Goal: Task Accomplishment & Management: Manage account settings

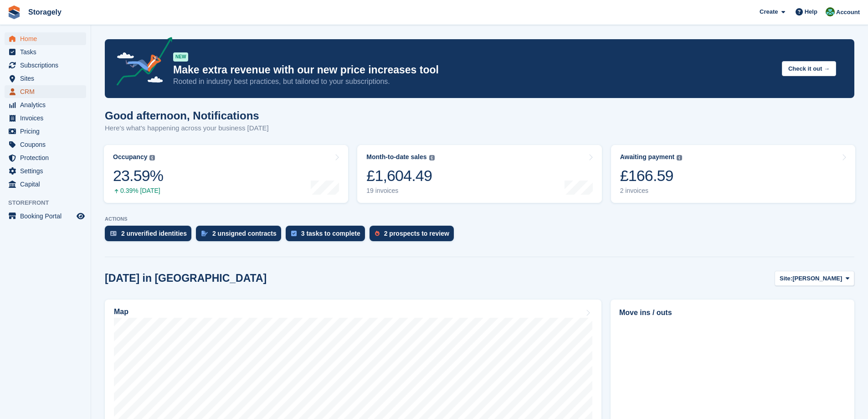
click at [31, 87] on span "CRM" at bounding box center [47, 91] width 55 height 13
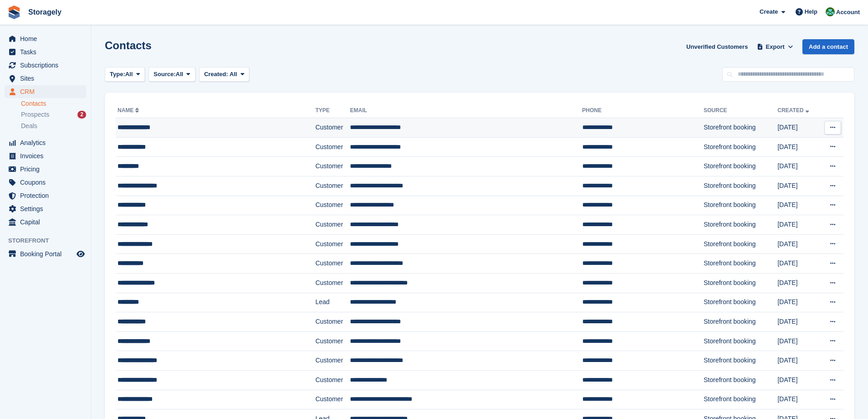
click at [205, 128] on div "**********" at bounding box center [196, 128] width 157 height 10
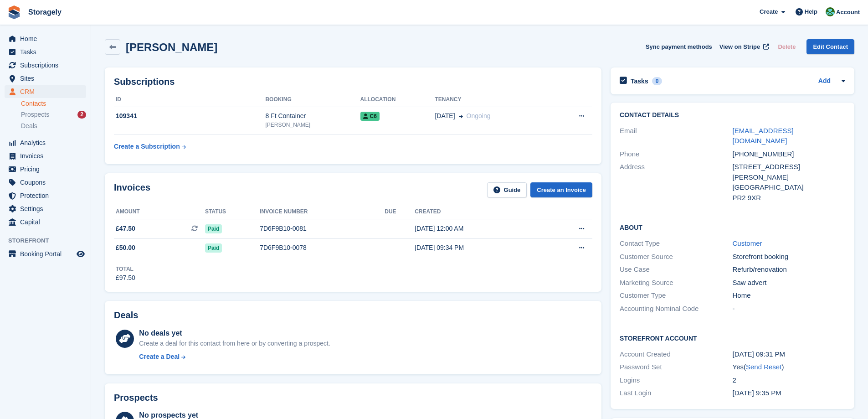
click at [305, 164] on div "Subscriptions ID Booking Allocation Tenancy 109341 8 Ft Container Preston C6 22…" at bounding box center [353, 116] width 506 height 106
click at [757, 149] on div "+447765332328" at bounding box center [788, 154] width 112 height 10
click at [139, 46] on h2 "Izabela Stasik" at bounding box center [172, 47] width 92 height 12
drag, startPoint x: 139, startPoint y: 46, endPoint x: 184, endPoint y: 41, distance: 45.4
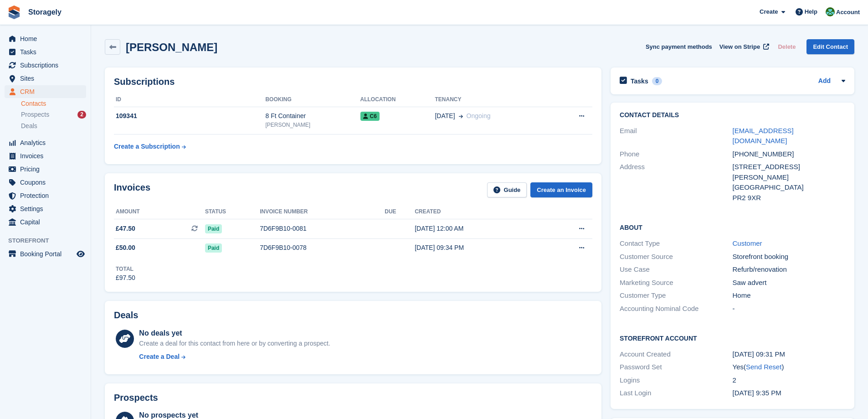
click at [181, 41] on h2 "Izabela Stasik" at bounding box center [172, 47] width 92 height 12
click at [184, 41] on h2 "Izabela Stasik" at bounding box center [172, 47] width 92 height 12
click at [96, 154] on section "Izabela Stasik Sync payment methods View on Stripe Delete Edit Contact Subscrip…" at bounding box center [479, 426] width 777 height 852
click at [241, 169] on div "Invoices Guide Create an Invoice Amount Status Invoice number Due Created £47.5…" at bounding box center [353, 233] width 506 height 128
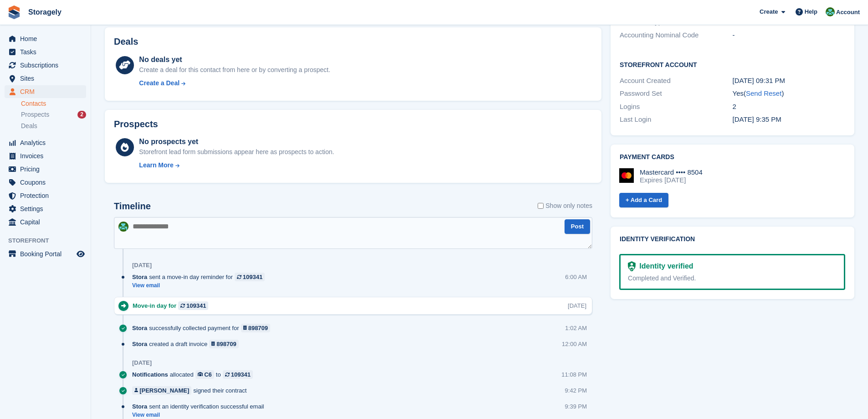
click at [190, 238] on textarea at bounding box center [353, 233] width 478 height 32
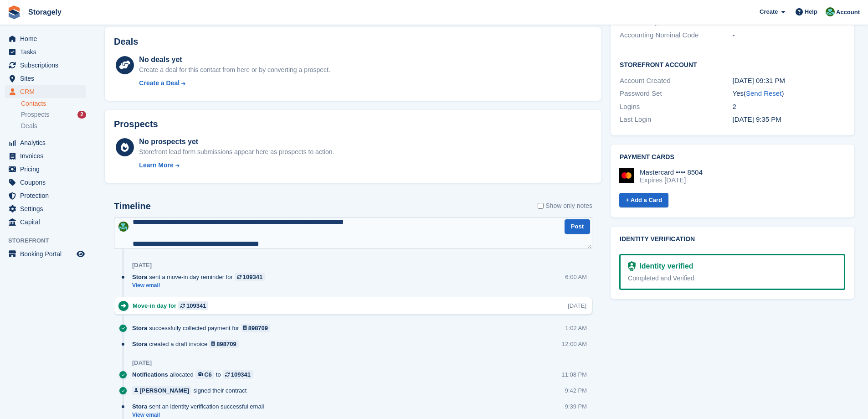
click at [332, 242] on textarea "**********" at bounding box center [353, 233] width 478 height 32
drag, startPoint x: 345, startPoint y: 243, endPoint x: -9, endPoint y: 159, distance: 363.7
type textarea "**********"
click at [566, 230] on button "Post" at bounding box center [577, 226] width 26 height 15
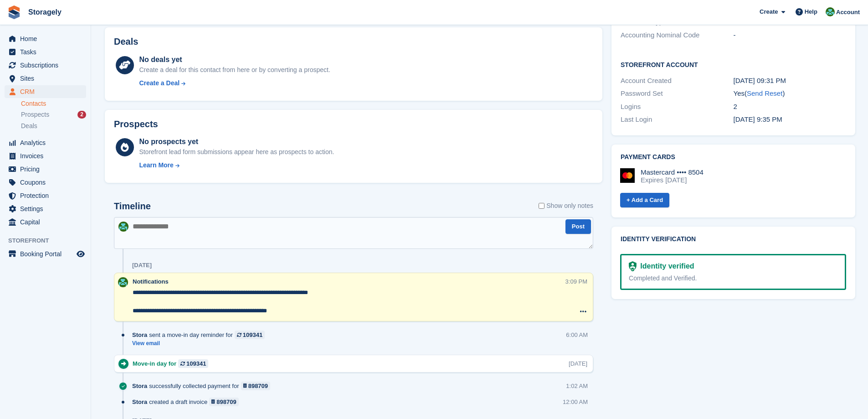
scroll to position [0, 0]
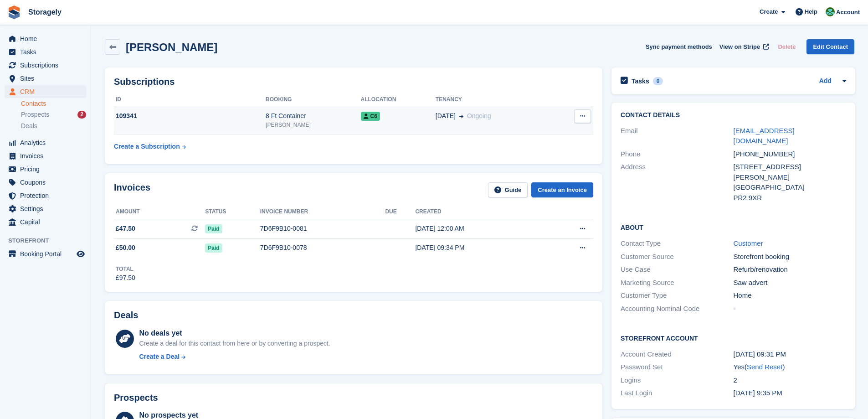
click at [235, 122] on td "109341" at bounding box center [190, 121] width 152 height 28
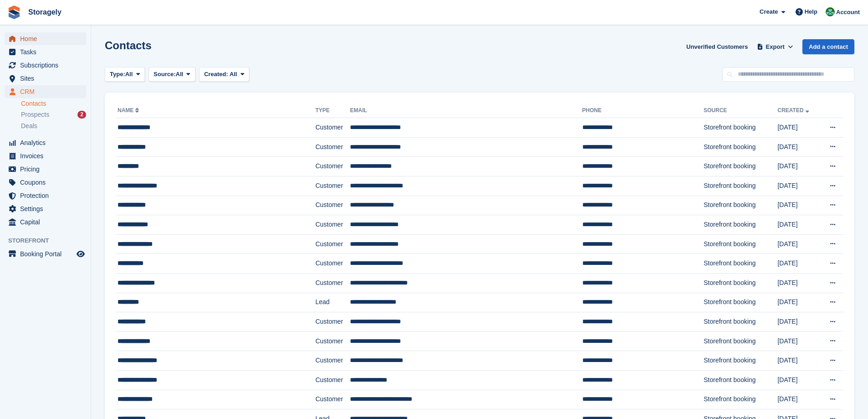
click at [56, 40] on span "Home" at bounding box center [47, 38] width 55 height 13
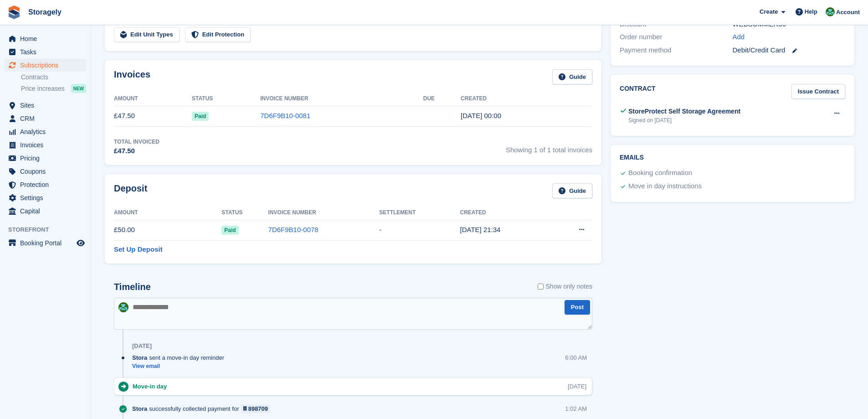
scroll to position [410, 0]
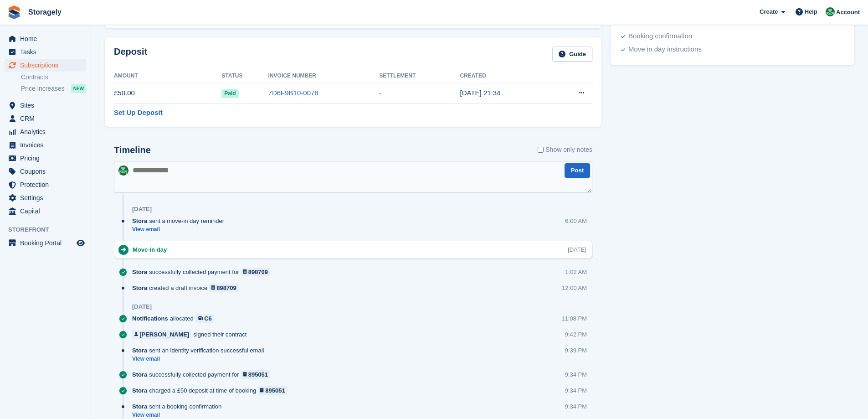
click at [282, 178] on textarea at bounding box center [353, 177] width 478 height 32
paste textarea "**********"
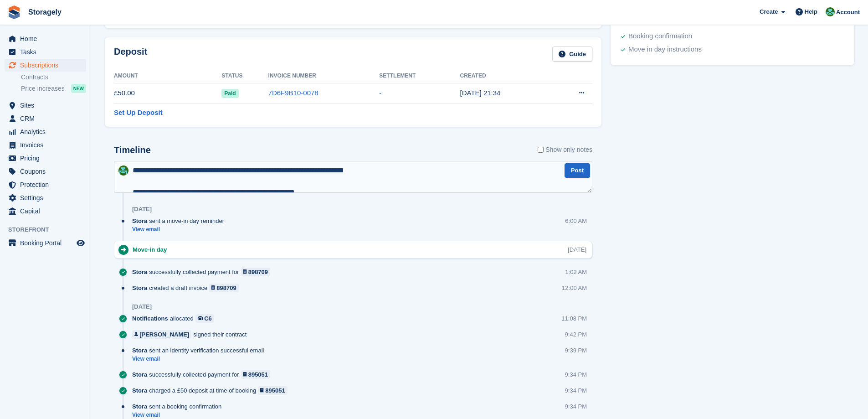
scroll to position [5, 0]
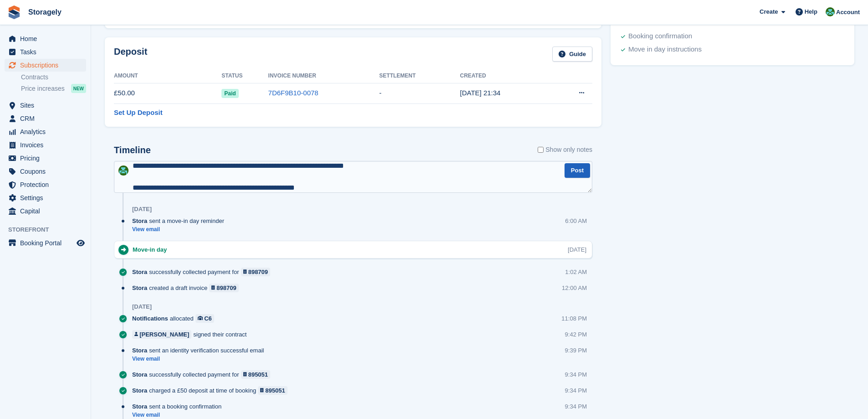
type textarea "**********"
click at [578, 172] on button "Post" at bounding box center [577, 170] width 26 height 15
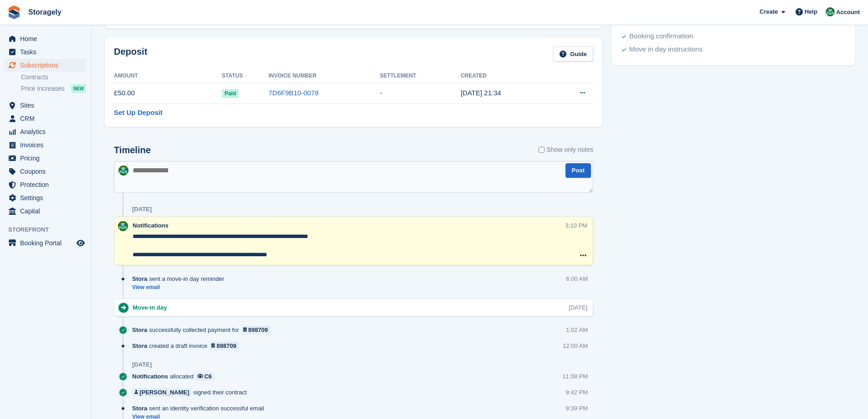
scroll to position [46, 0]
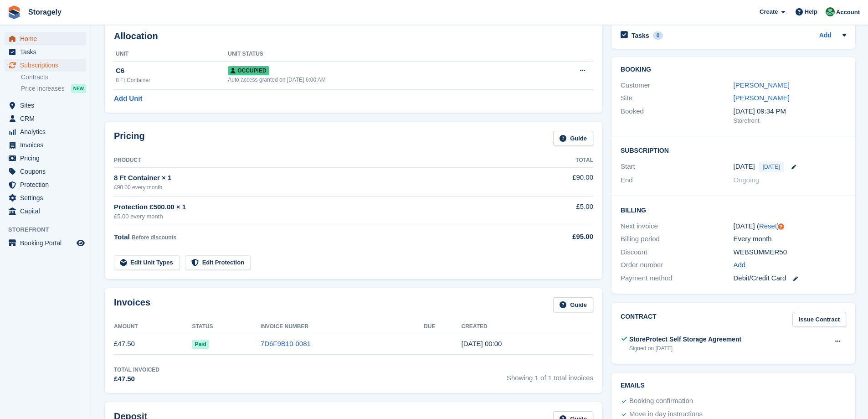
click at [54, 42] on span "Home" at bounding box center [47, 38] width 55 height 13
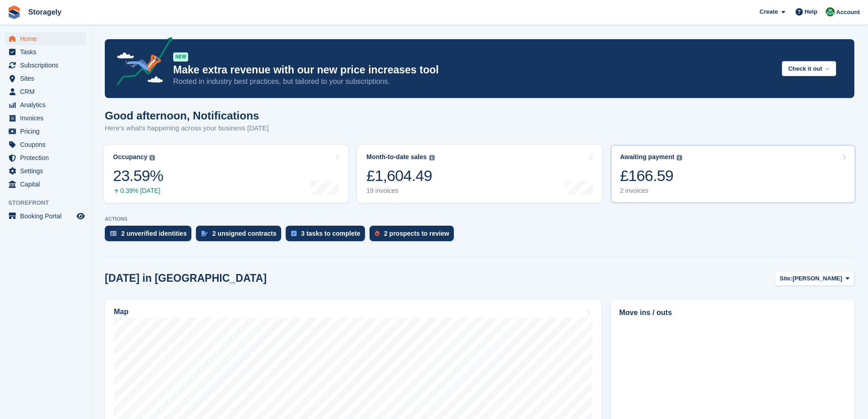
click at [675, 174] on div "£166.59" at bounding box center [651, 175] width 62 height 19
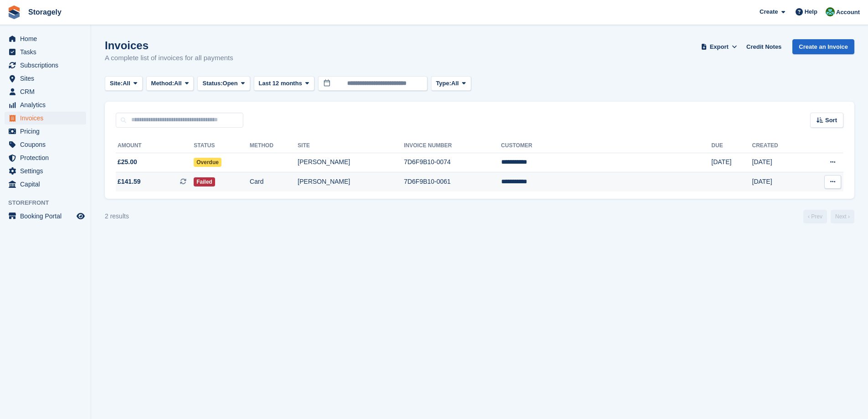
click at [194, 178] on span "£141.59 This is a recurring subscription invoice. This is a recurring subscript…" at bounding box center [155, 182] width 78 height 10
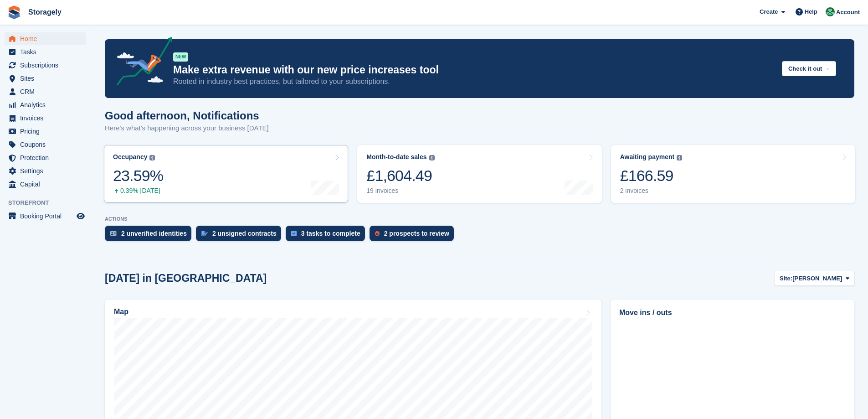
click at [157, 170] on div "23.59%" at bounding box center [138, 175] width 50 height 19
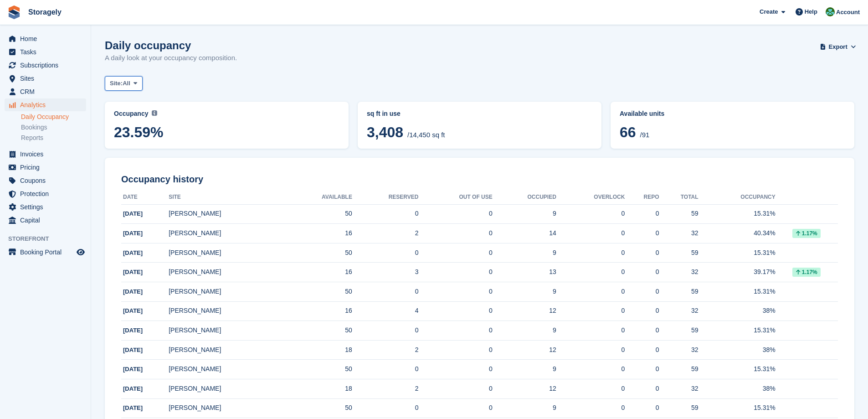
click at [136, 81] on icon at bounding box center [135, 83] width 4 height 6
click at [131, 138] on link "[PERSON_NAME]" at bounding box center [148, 137] width 79 height 16
